Goal: Use online tool/utility: Utilize a website feature to perform a specific function

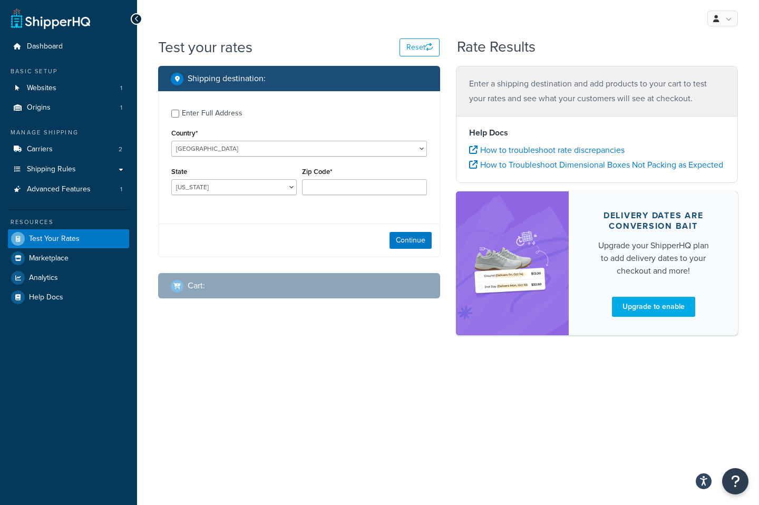
select select "CA"
click at [171, 141] on select "[GEOGRAPHIC_DATA] [GEOGRAPHIC_DATA] [GEOGRAPHIC_DATA] [GEOGRAPHIC_DATA] [GEOGRA…" at bounding box center [299, 149] width 256 height 16
click at [186, 186] on select "Alberta British Columbia Manitoba New Brunswick Newfoundland and Labrador North…" at bounding box center [233, 187] width 125 height 16
select select "BC"
click at [171, 179] on select "Alberta British Columbia Manitoba New Brunswick Newfoundland and Labrador North…" at bounding box center [233, 187] width 125 height 16
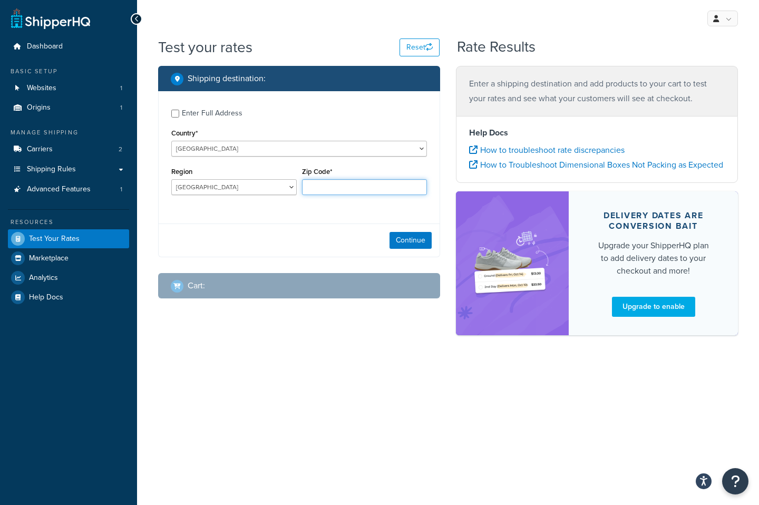
click at [325, 187] on input "Zip Code*" at bounding box center [364, 187] width 125 height 16
paste input "V1J 8B9"
type input "V1J 8B9"
click at [417, 239] on button "Continue" at bounding box center [411, 240] width 42 height 17
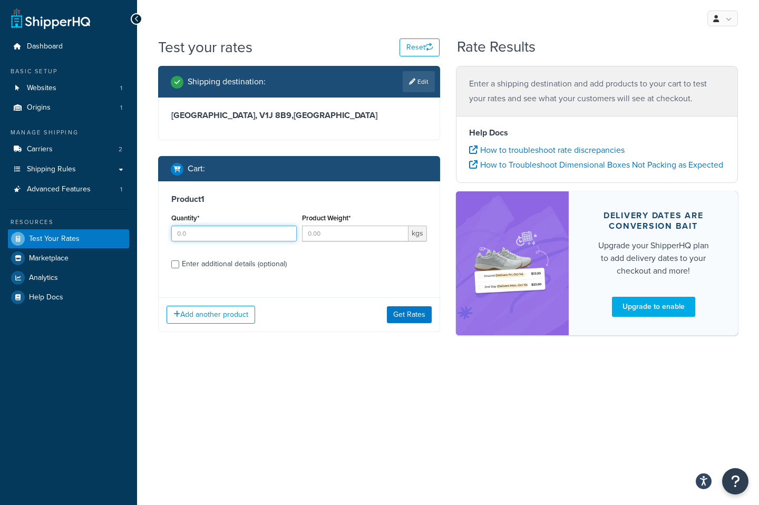
click at [230, 234] on input "Quantity*" at bounding box center [233, 234] width 125 height 16
type input "1"
click at [337, 234] on input "Product Weight*" at bounding box center [355, 234] width 107 height 16
type input ".0"
type input ".3"
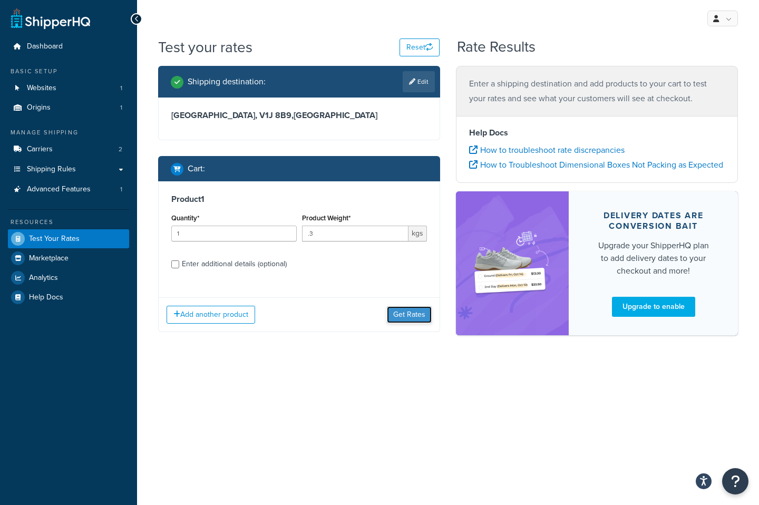
click at [417, 315] on button "Get Rates" at bounding box center [409, 314] width 45 height 17
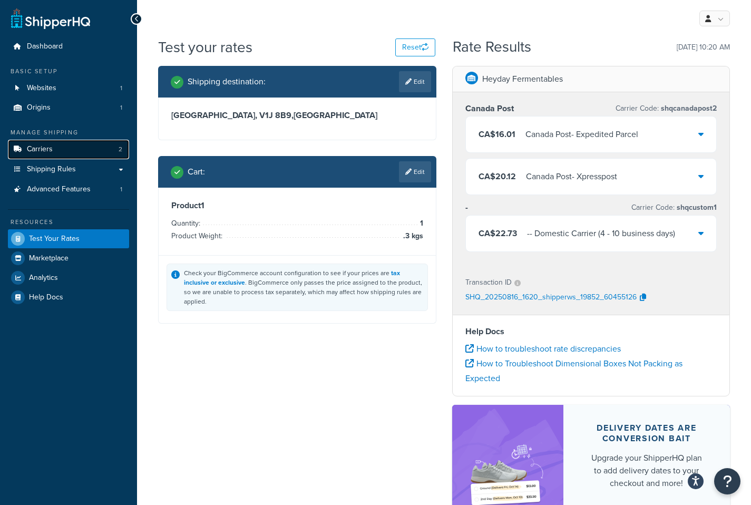
click at [40, 147] on span "Carriers" at bounding box center [40, 149] width 26 height 9
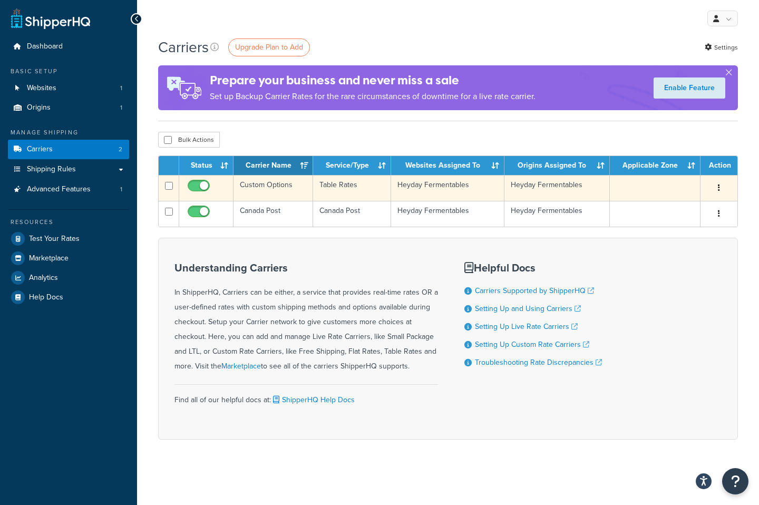
click at [266, 182] on td "Custom Options" at bounding box center [274, 188] width 80 height 26
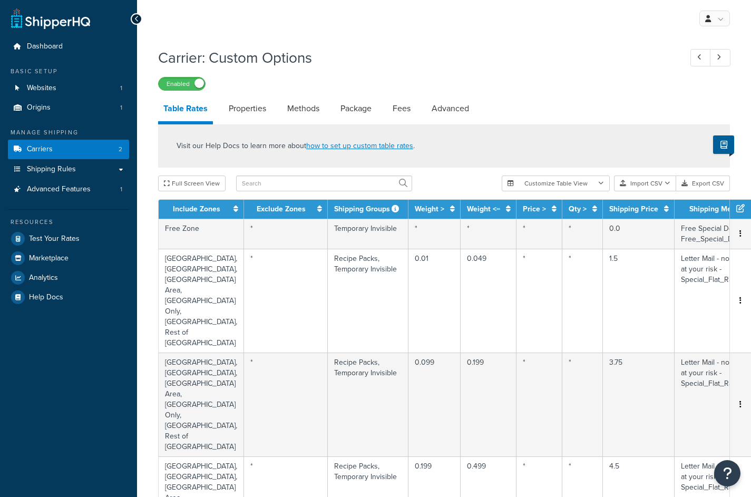
select select "25"
click at [73, 239] on span "Test Your Rates" at bounding box center [54, 239] width 51 height 9
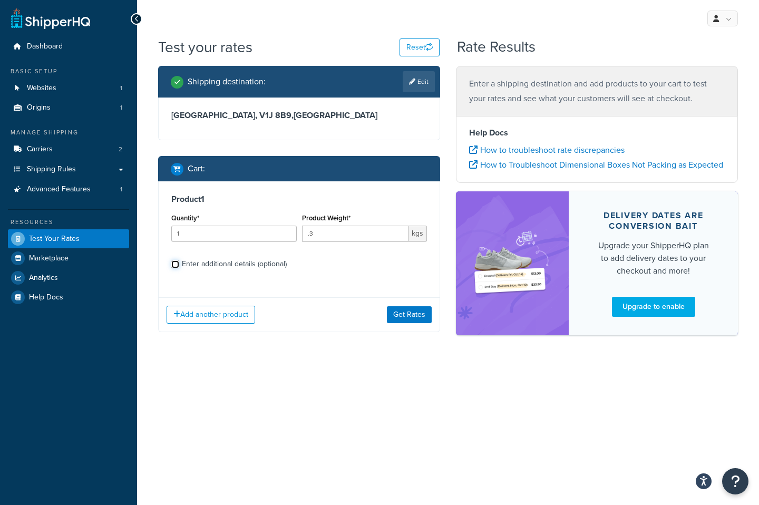
click at [174, 264] on input "Enter additional details (optional)" at bounding box center [175, 264] width 8 height 8
checkbox input "true"
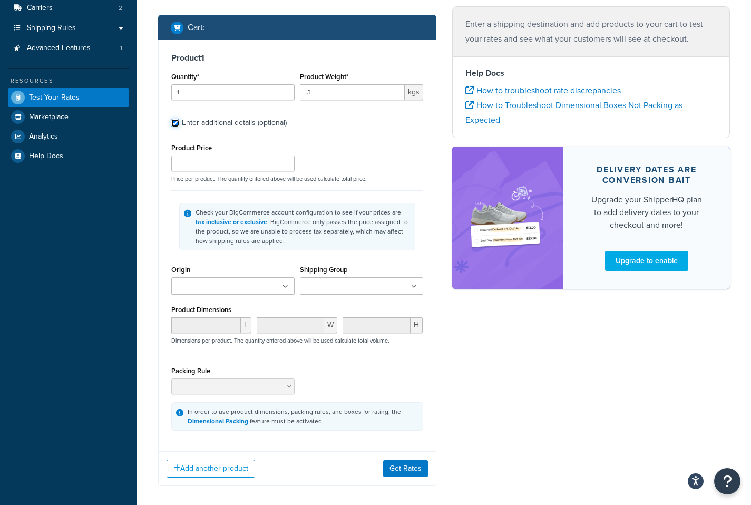
scroll to position [176, 0]
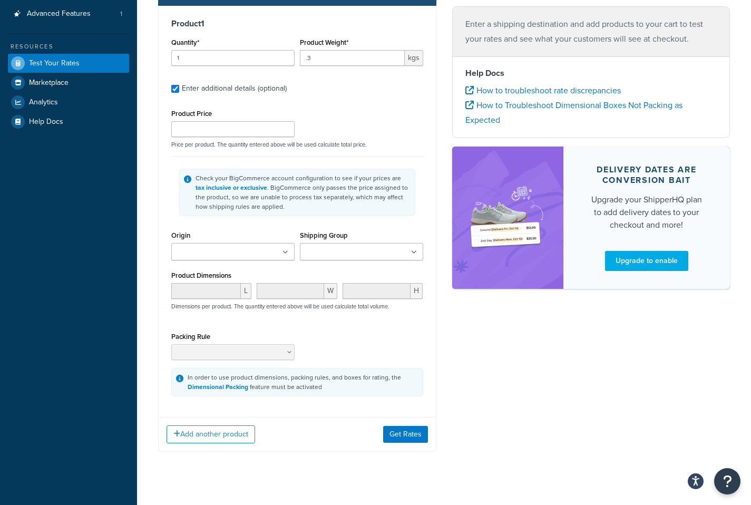
click at [372, 250] on input "Shipping Group" at bounding box center [349, 253] width 93 height 12
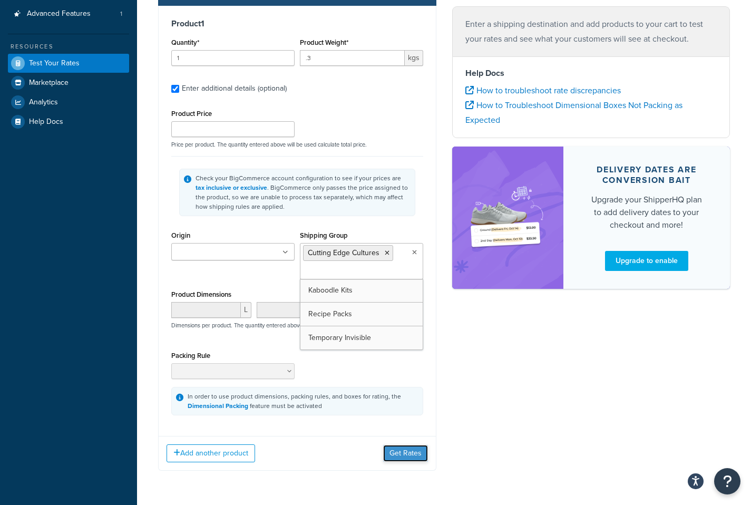
click at [407, 456] on button "Get Rates" at bounding box center [405, 453] width 45 height 17
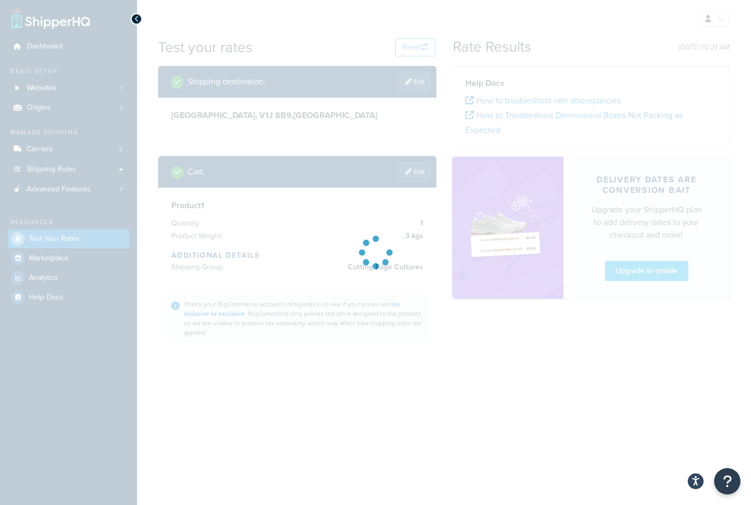
scroll to position [0, 0]
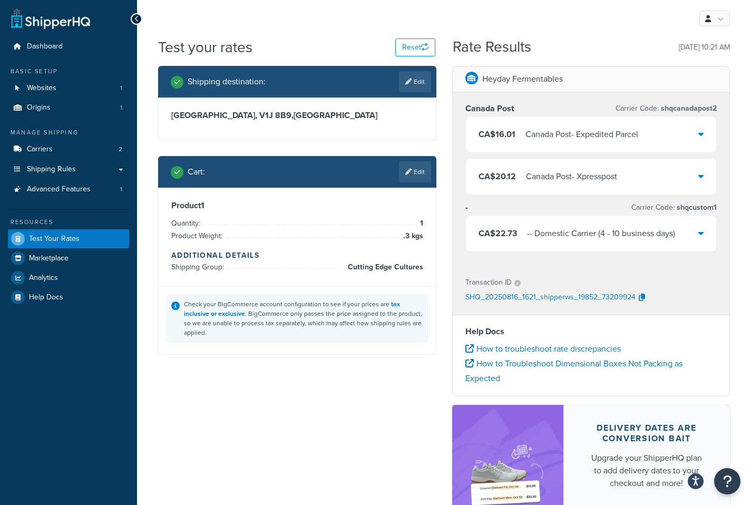
click at [414, 171] on link "Edit" at bounding box center [415, 171] width 32 height 21
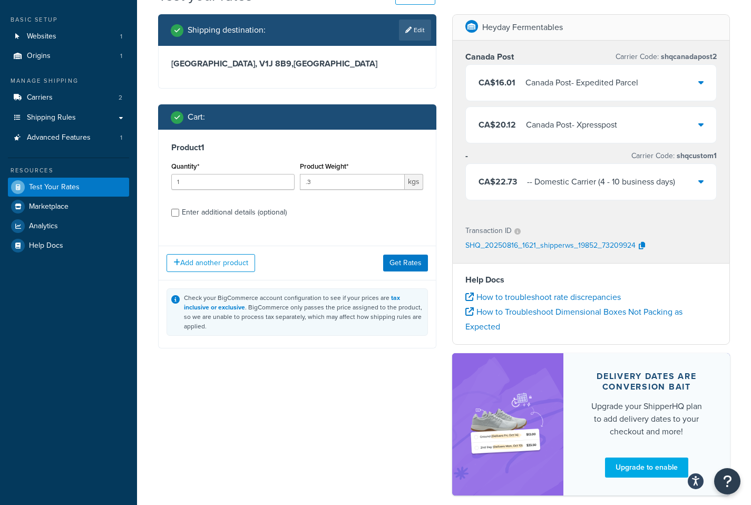
scroll to position [88, 0]
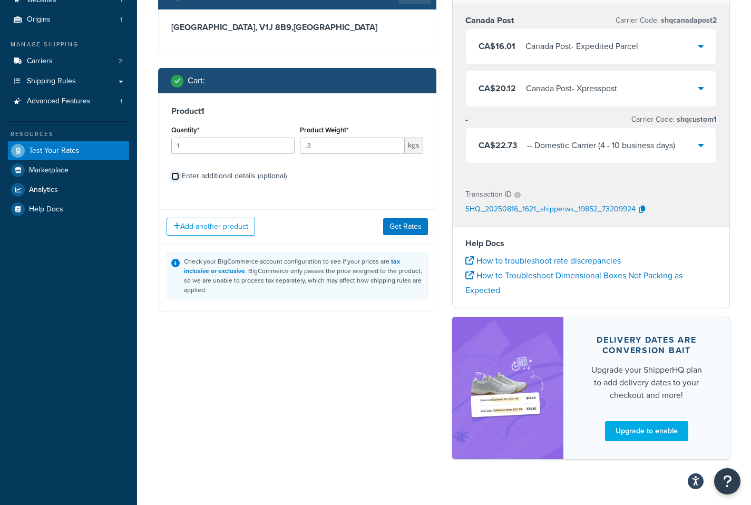
click at [175, 176] on input "Enter additional details (optional)" at bounding box center [175, 176] width 8 height 8
checkbox input "true"
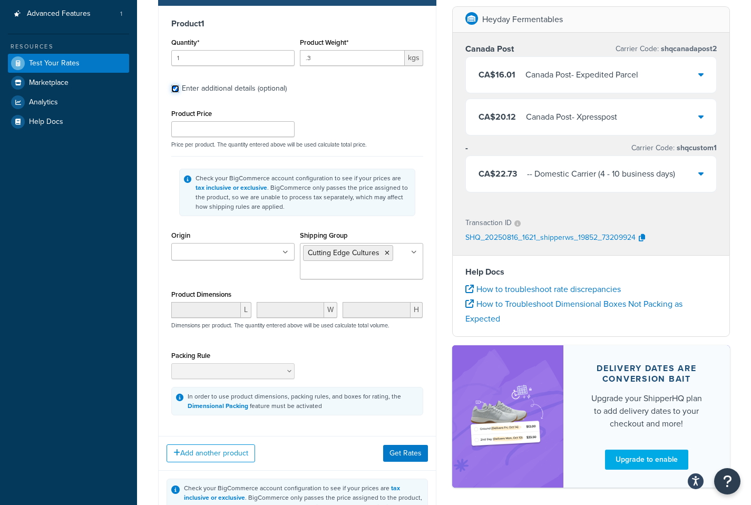
scroll to position [264, 0]
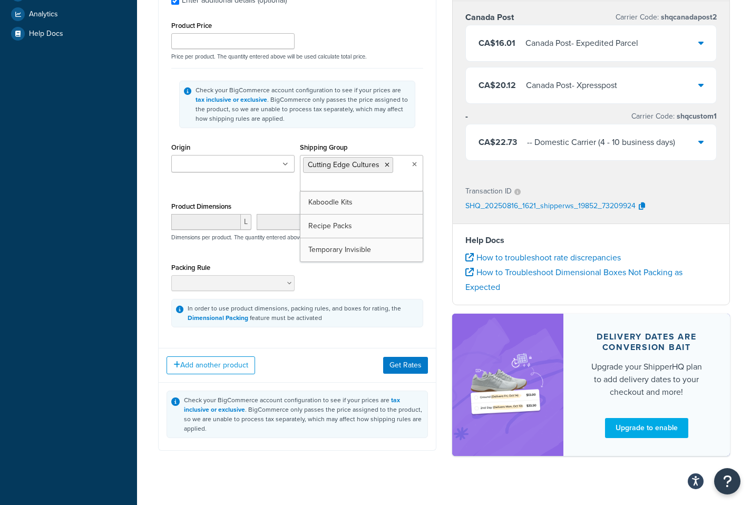
click at [344, 183] on input "Shipping Group" at bounding box center [349, 184] width 93 height 12
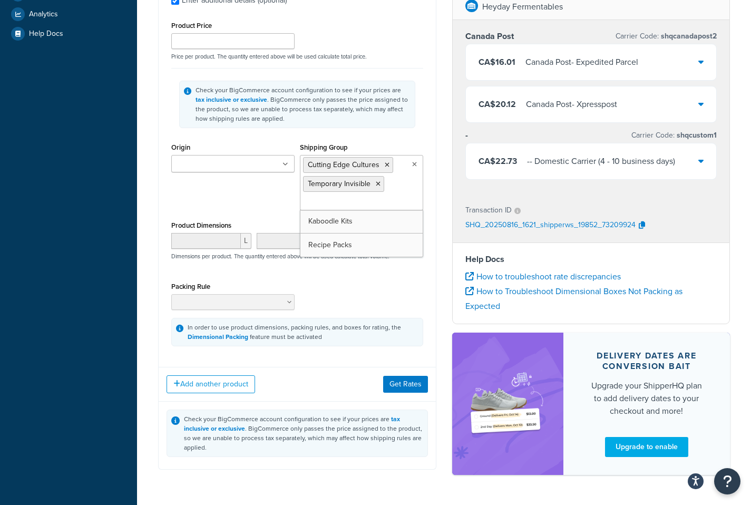
click at [378, 184] on icon at bounding box center [378, 184] width 5 height 6
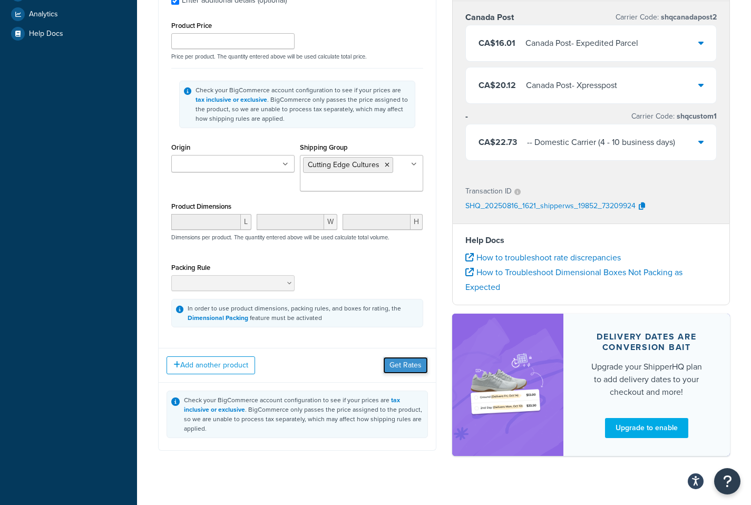
click at [407, 366] on button "Get Rates" at bounding box center [405, 365] width 45 height 17
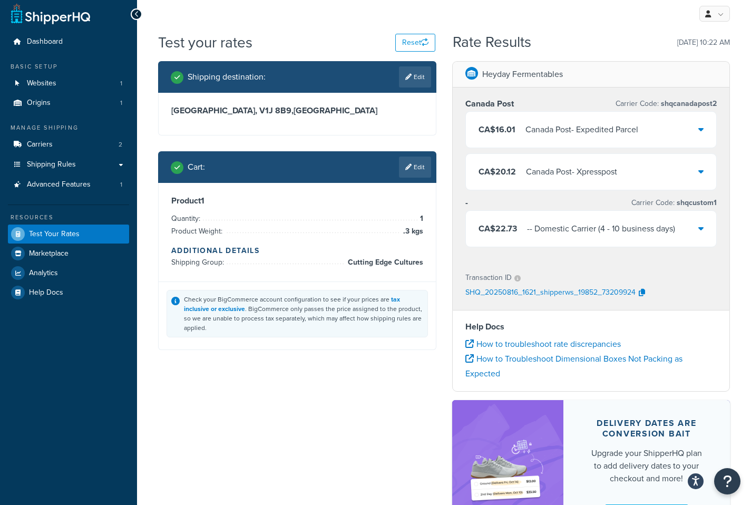
scroll to position [0, 0]
